Goal: Transaction & Acquisition: Purchase product/service

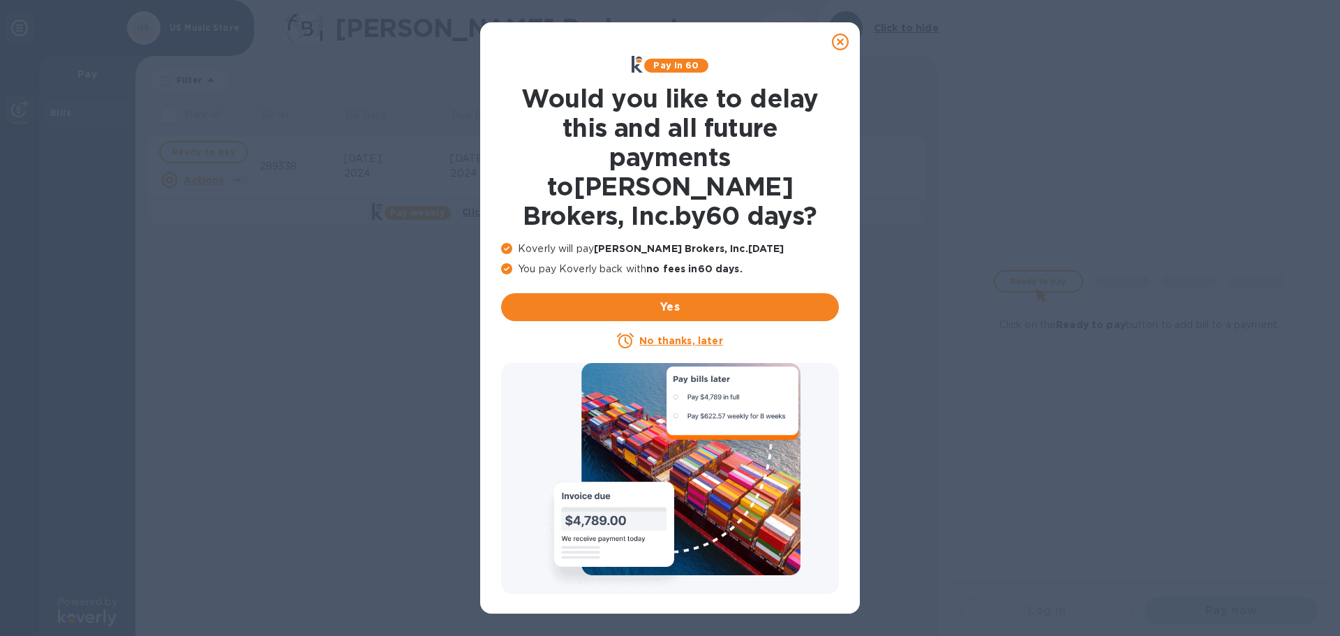
click at [690, 335] on u "No thanks, later" at bounding box center [680, 340] width 83 height 11
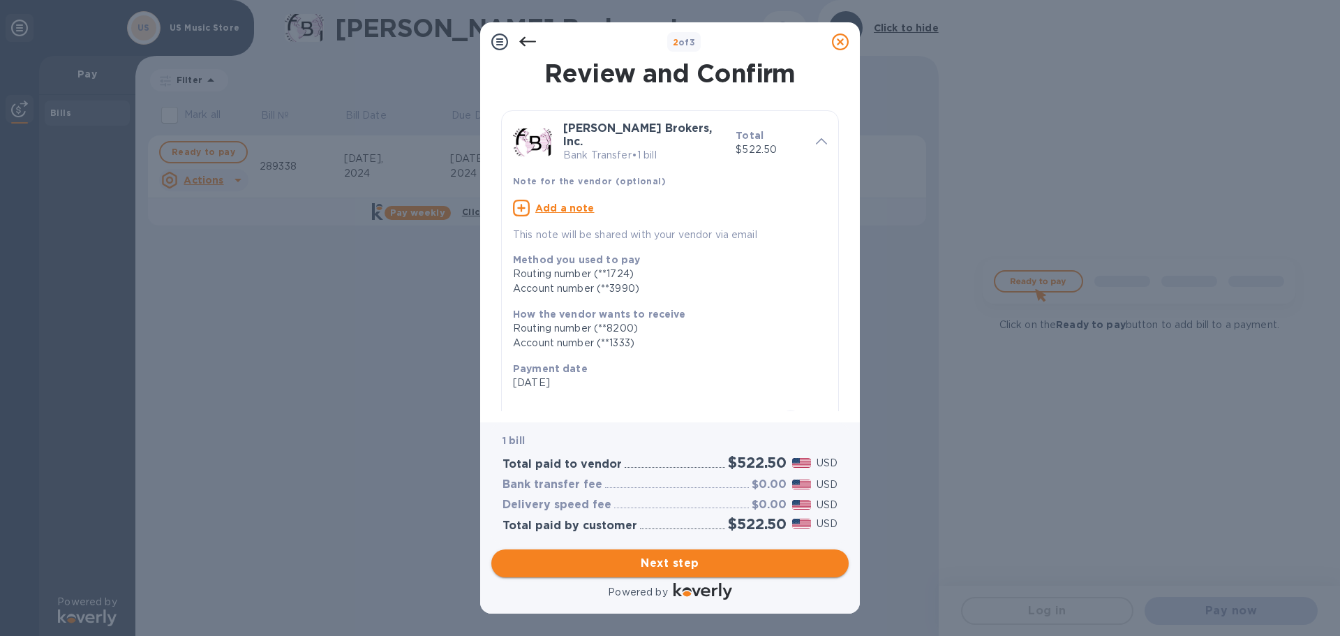
click at [687, 565] on span "Next step" at bounding box center [670, 563] width 335 height 17
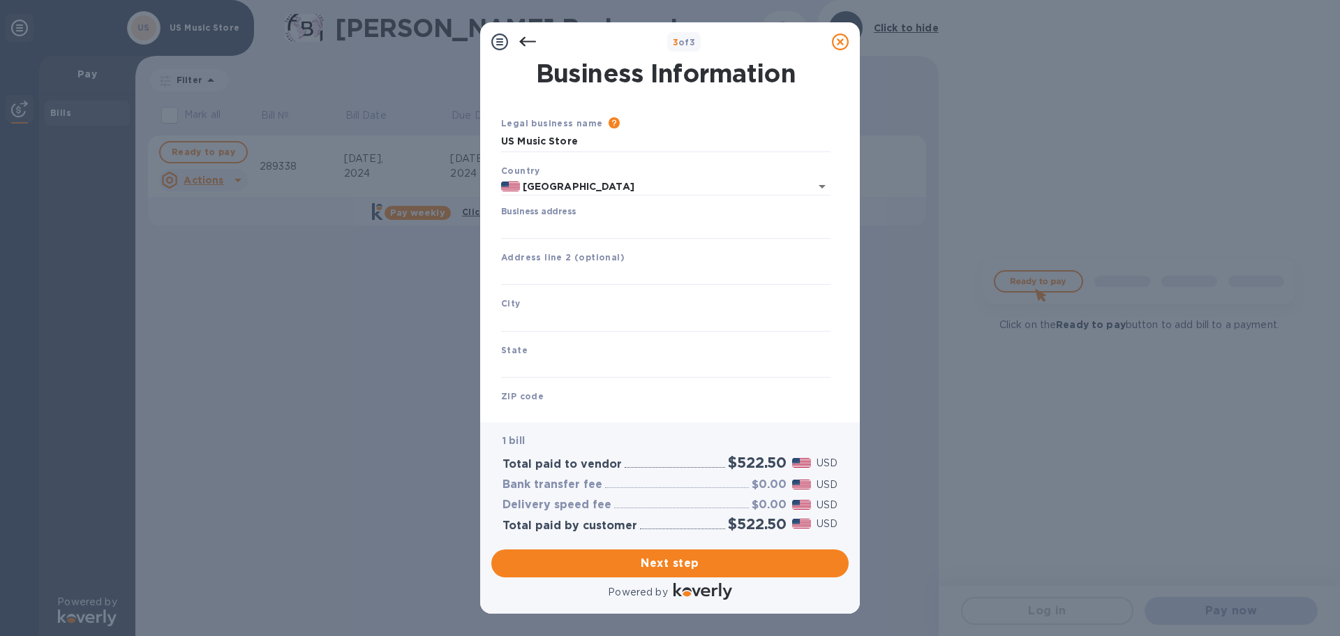
type input "[GEOGRAPHIC_DATA]"
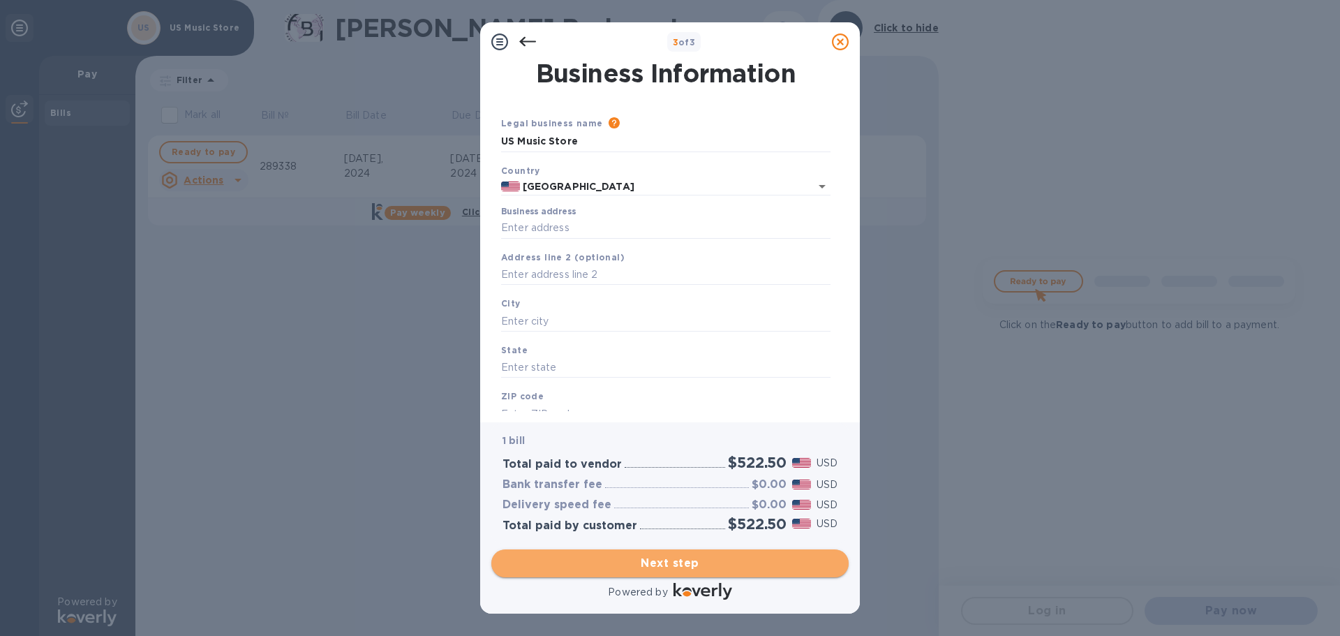
click at [675, 561] on span "Next step" at bounding box center [670, 563] width 335 height 17
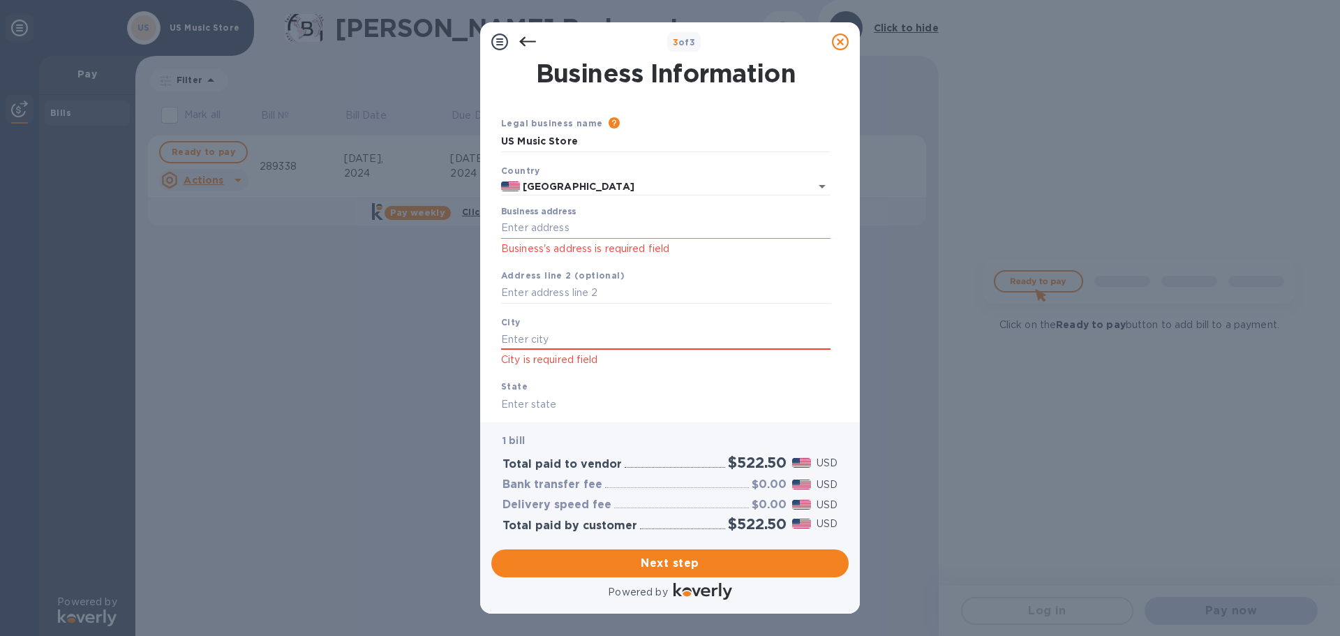
click at [549, 229] on input "Business address" at bounding box center [665, 228] width 329 height 21
type input "[STREET_ADDRESS]"
click at [577, 337] on input "text" at bounding box center [665, 339] width 329 height 21
type input "[PERSON_NAME]"
click at [540, 403] on input "text" at bounding box center [665, 404] width 329 height 21
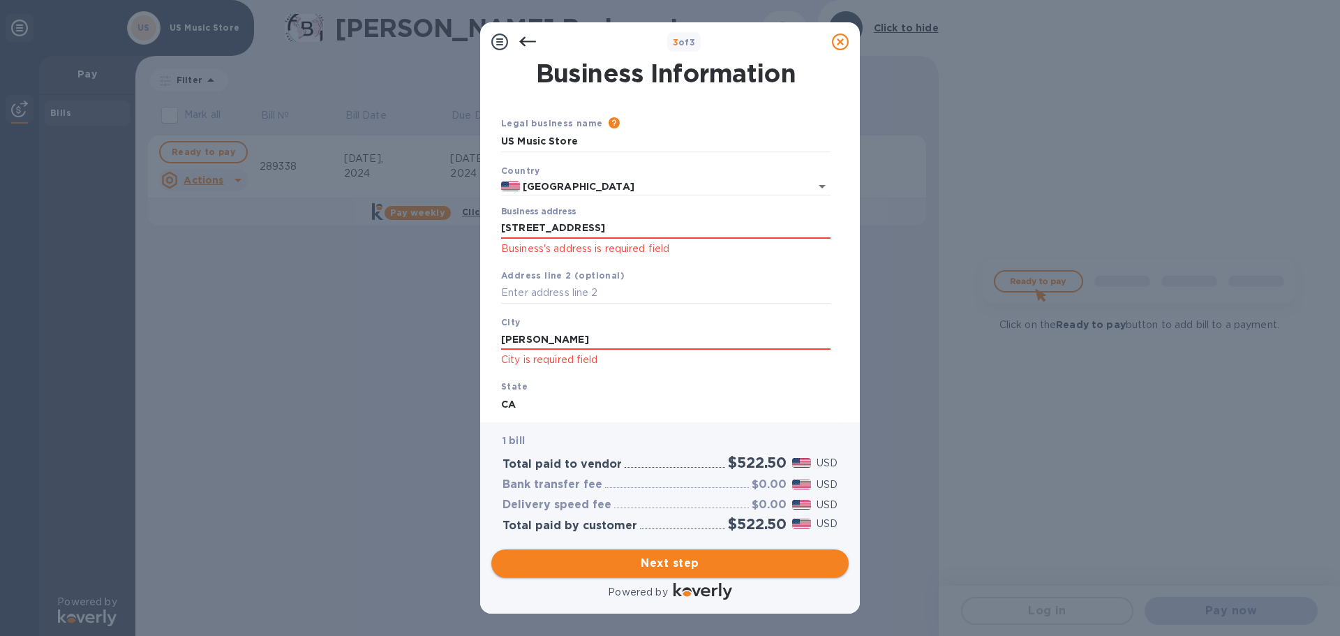
type input "CA"
click at [632, 556] on span "Next step" at bounding box center [670, 563] width 335 height 17
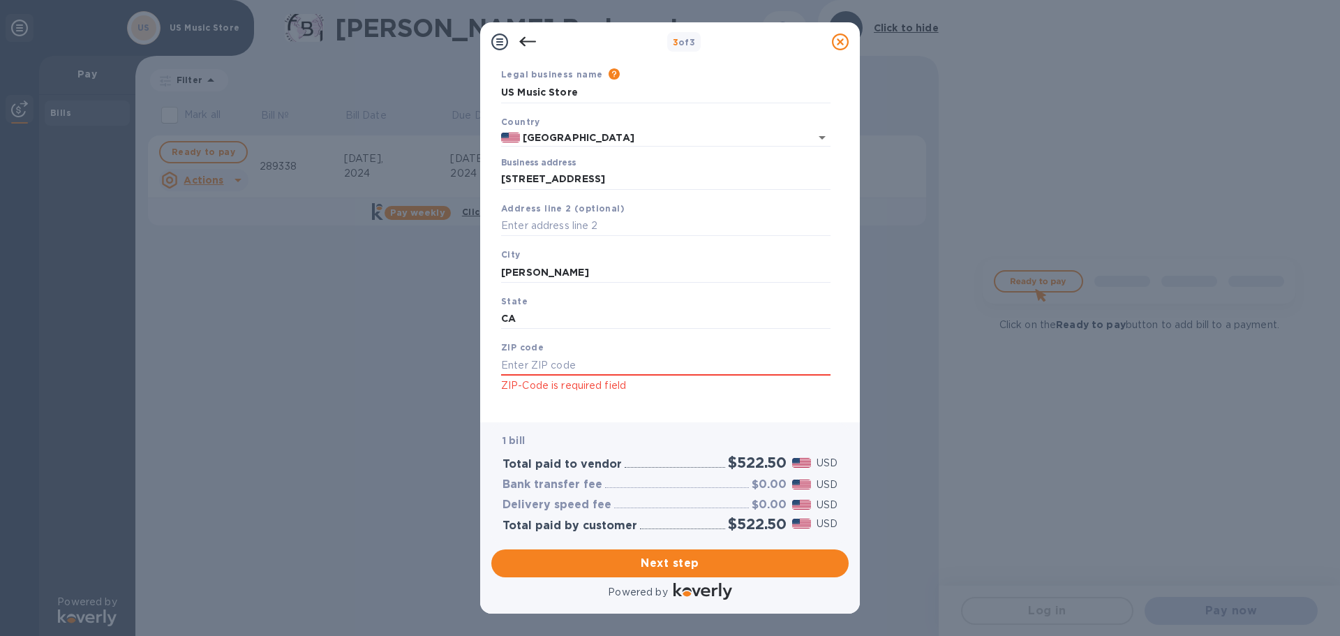
scroll to position [65, 0]
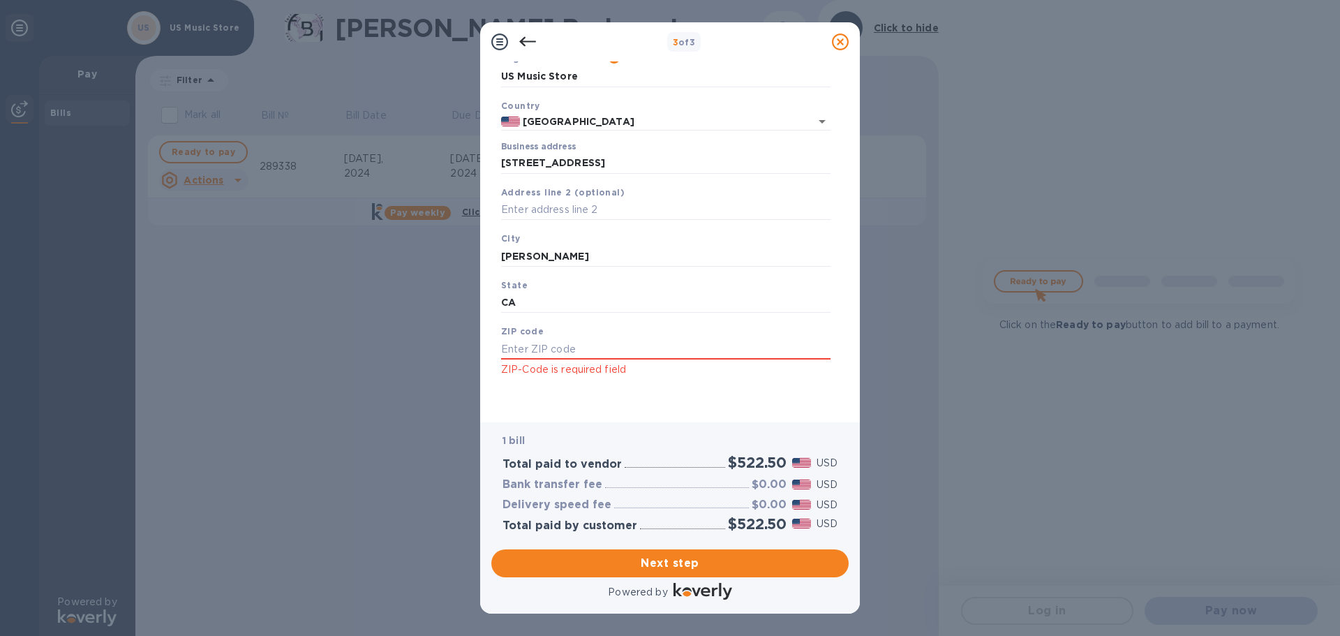
click at [579, 367] on p "ZIP-Code is required field" at bounding box center [665, 370] width 329 height 16
click at [563, 347] on input "text" at bounding box center [665, 349] width 329 height 21
type input "90241"
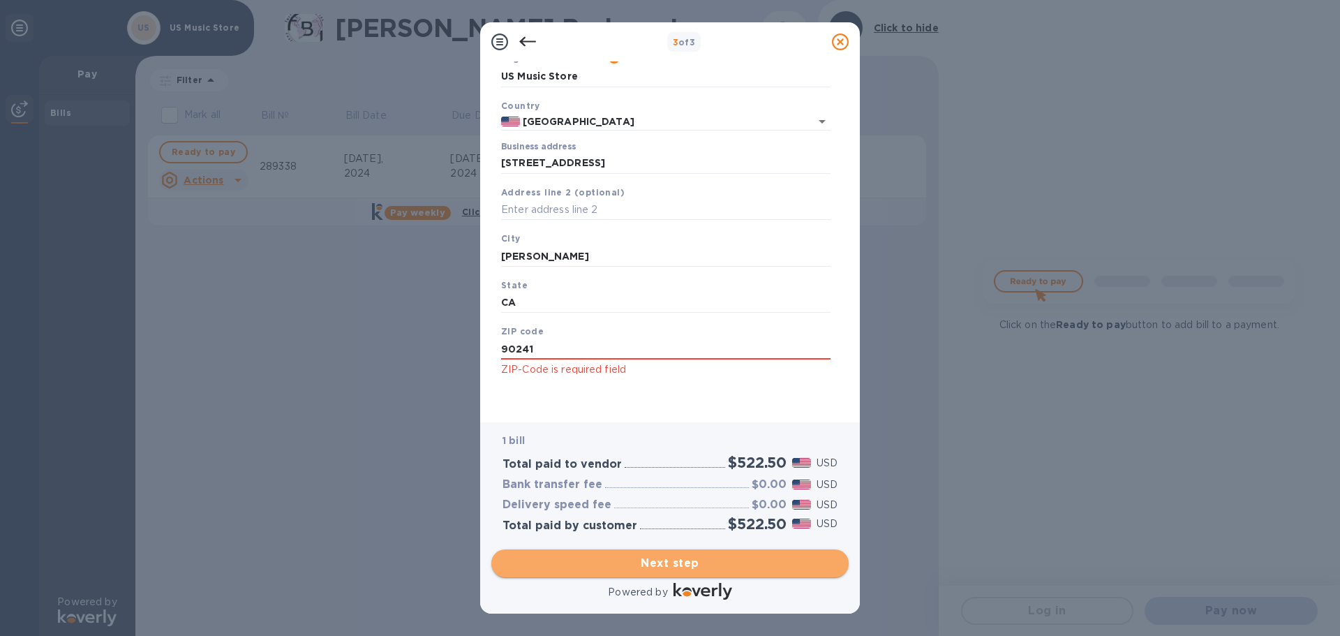
click at [668, 559] on span "Next step" at bounding box center [670, 563] width 335 height 17
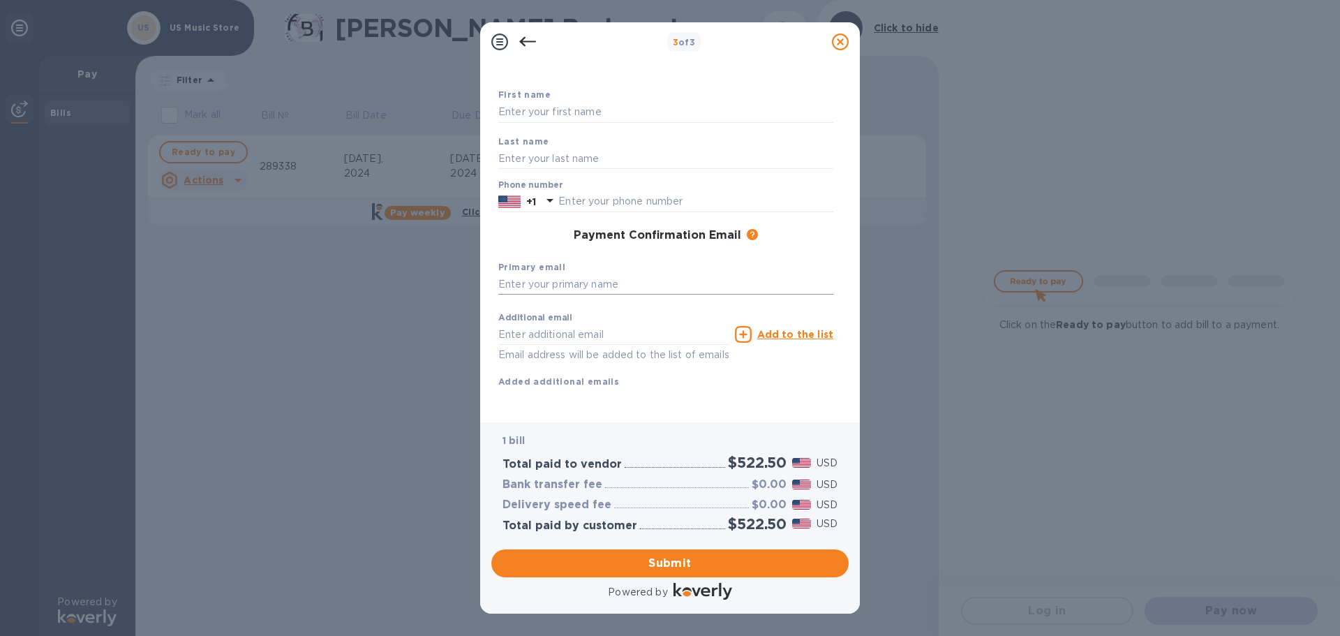
click at [563, 281] on input "text" at bounding box center [665, 284] width 335 height 21
type input "[EMAIL_ADDRESS][DOMAIN_NAME]"
click at [607, 205] on input "text" at bounding box center [695, 201] width 275 height 21
type input "5623812323"
drag, startPoint x: 667, startPoint y: 557, endPoint x: 1155, endPoint y: 427, distance: 504.9
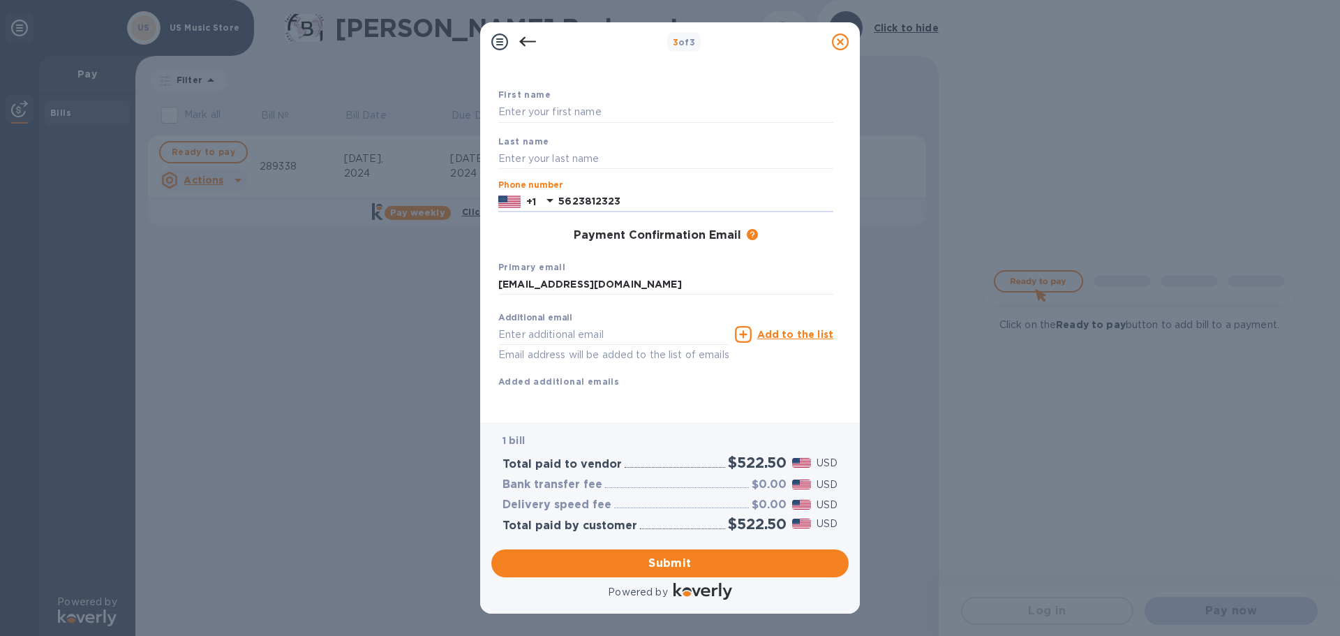
click at [667, 557] on span "Submit" at bounding box center [670, 563] width 335 height 17
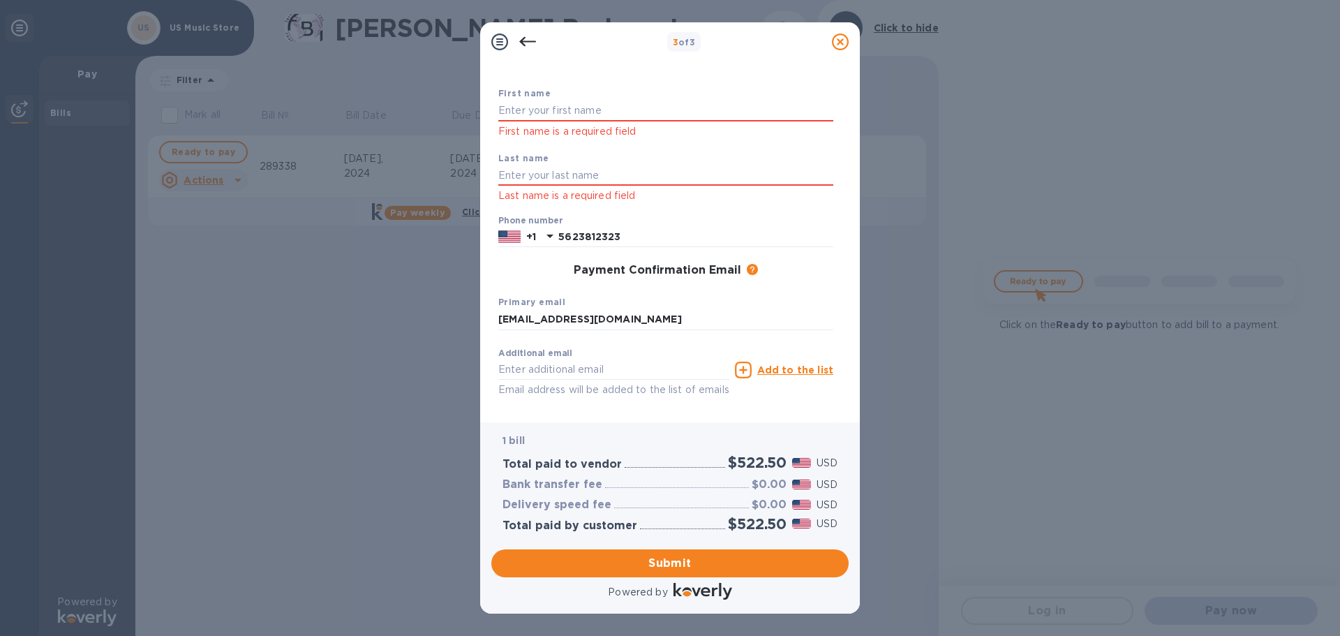
click at [551, 128] on p "First name is a required field" at bounding box center [665, 132] width 335 height 16
click at [542, 112] on input "text" at bounding box center [665, 111] width 335 height 21
type input "John"
click at [521, 162] on b "Last name" at bounding box center [523, 158] width 51 height 10
click at [521, 172] on input "text" at bounding box center [665, 175] width 335 height 21
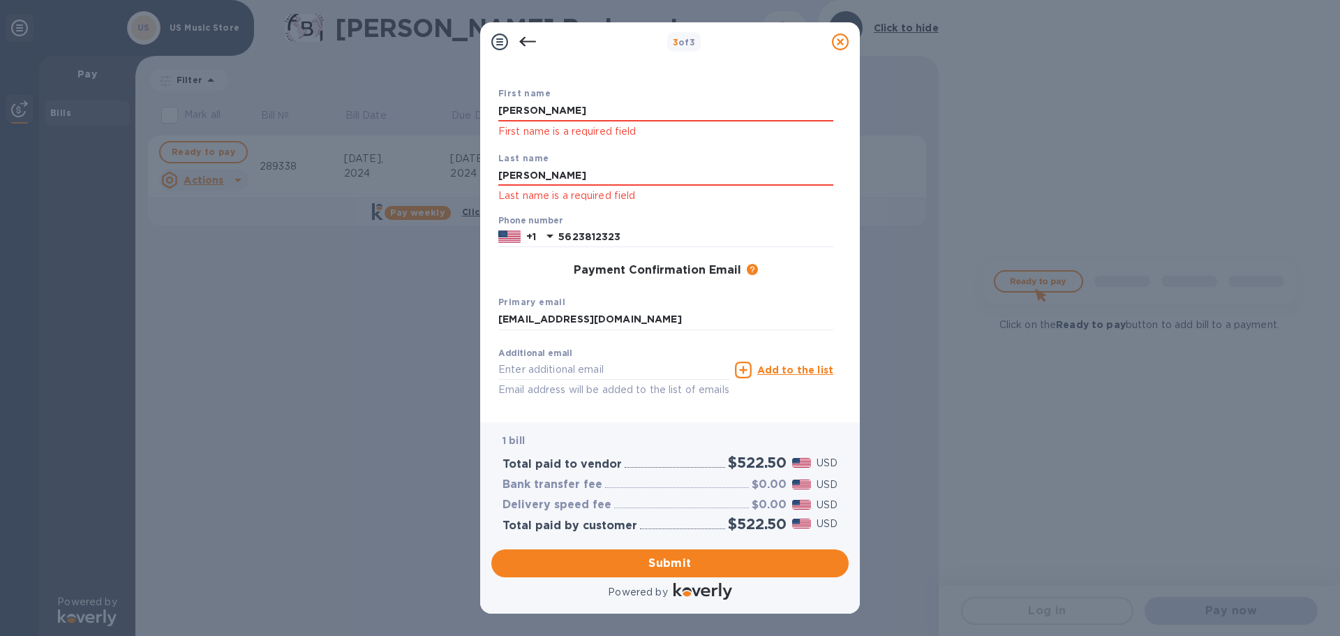
type input "Cummings"
click at [373, 281] on div "3 of 3 Payment Contact Information First name John First name is a required fie…" at bounding box center [670, 318] width 1340 height 636
drag, startPoint x: 696, startPoint y: 560, endPoint x: 1069, endPoint y: 261, distance: 478.3
click at [695, 560] on span "Submit" at bounding box center [670, 563] width 335 height 17
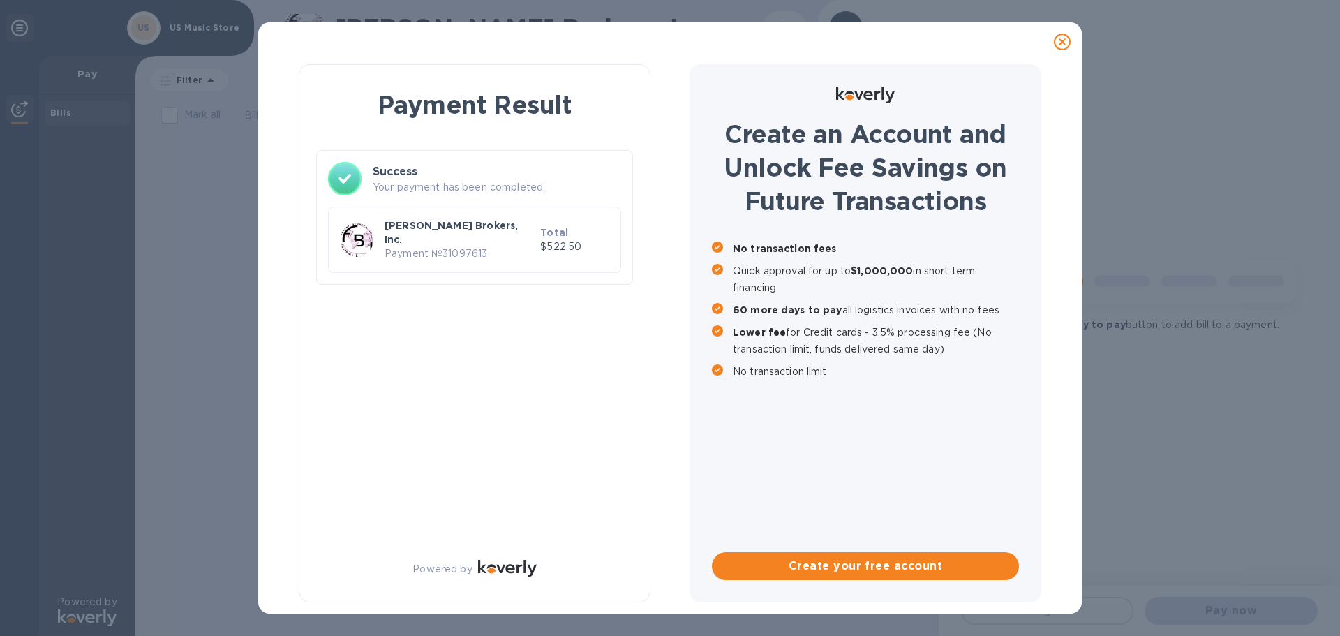
scroll to position [0, 0]
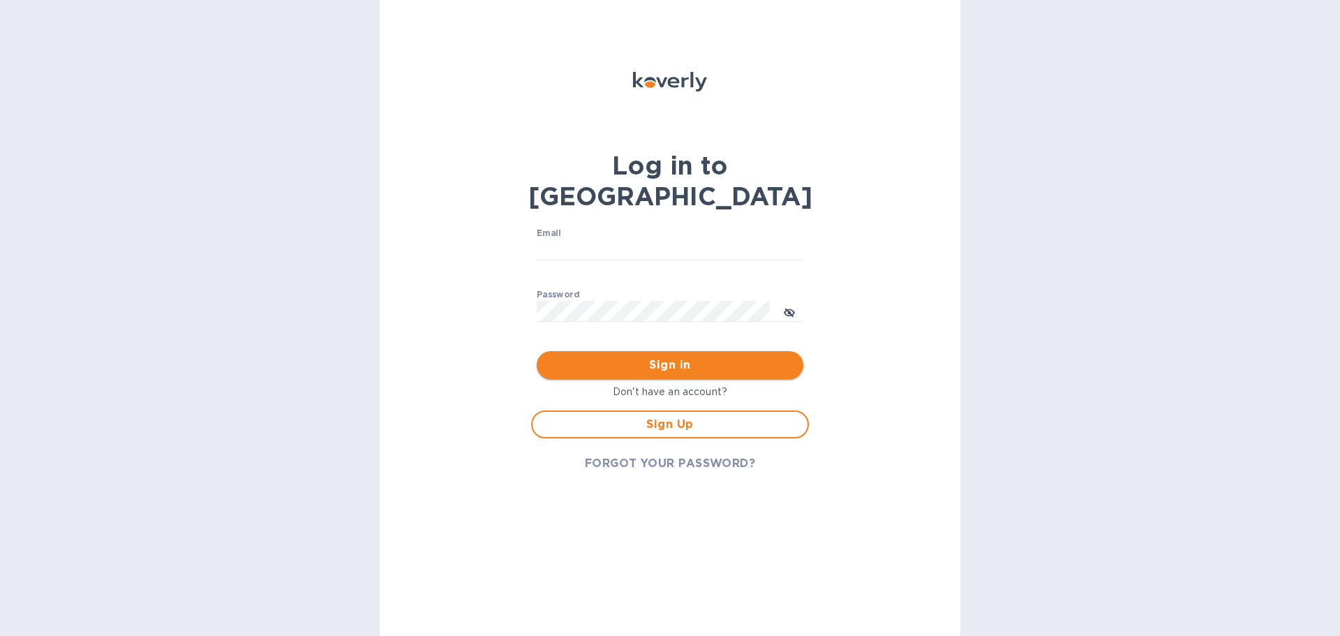
type input "[EMAIL_ADDRESS][DOMAIN_NAME]"
click at [660, 357] on span "Sign in" at bounding box center [670, 365] width 244 height 17
